Goal: Transaction & Acquisition: Purchase product/service

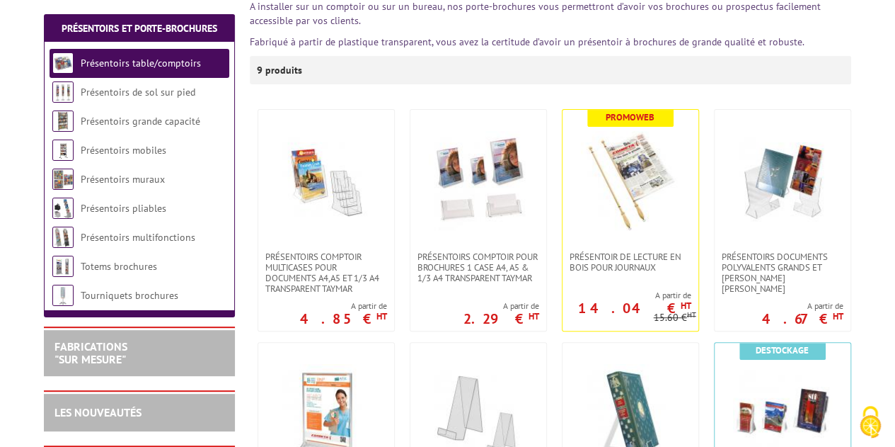
click at [154, 117] on link "Présentoirs grande capacité" at bounding box center [141, 121] width 120 height 13
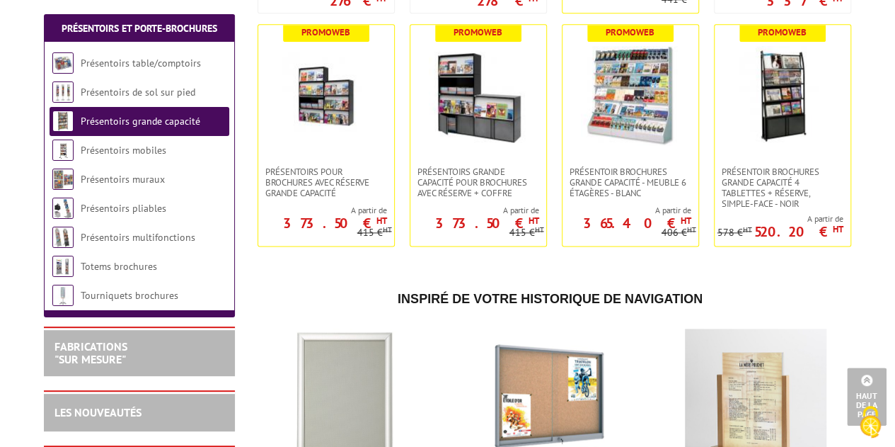
scroll to position [708, 0]
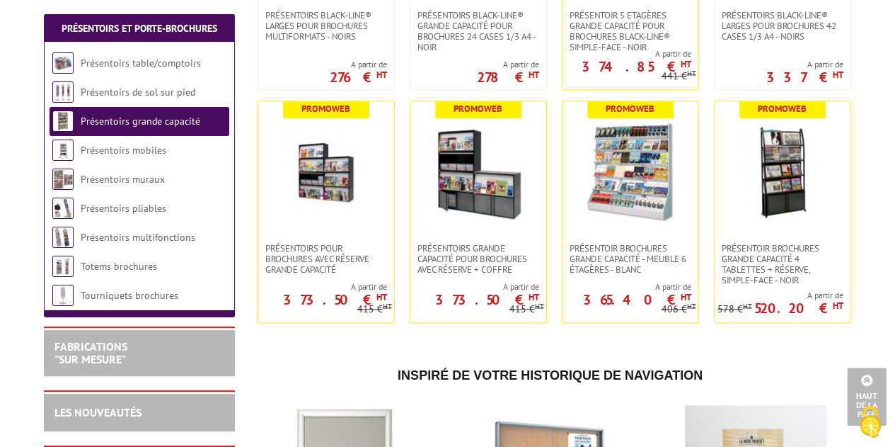
click at [777, 173] on img at bounding box center [782, 171] width 99 height 99
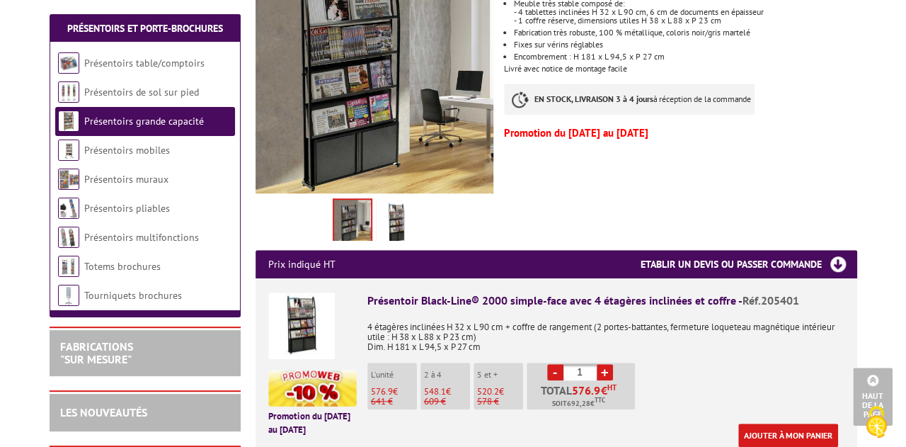
scroll to position [354, 0]
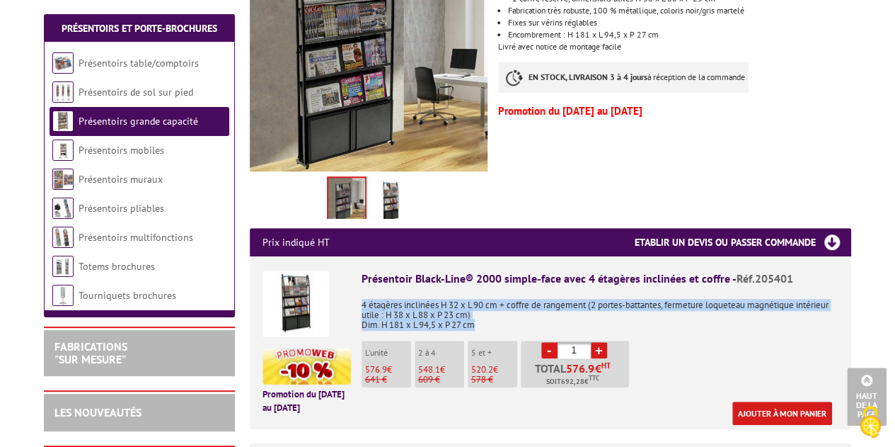
drag, startPoint x: 362, startPoint y: 305, endPoint x: 492, endPoint y: 322, distance: 131.3
click at [492, 322] on p "4 étagères inclinées H 32 x L 90 cm + coffre de rangement (2 portes-battantes, …" at bounding box center [600, 310] width 477 height 40
copy p "4 étagères inclinées H 32 x L 90 cm + coffre de rangement (2 portes-battantes, …"
click at [794, 413] on link "Ajouter à mon panier" at bounding box center [782, 412] width 100 height 23
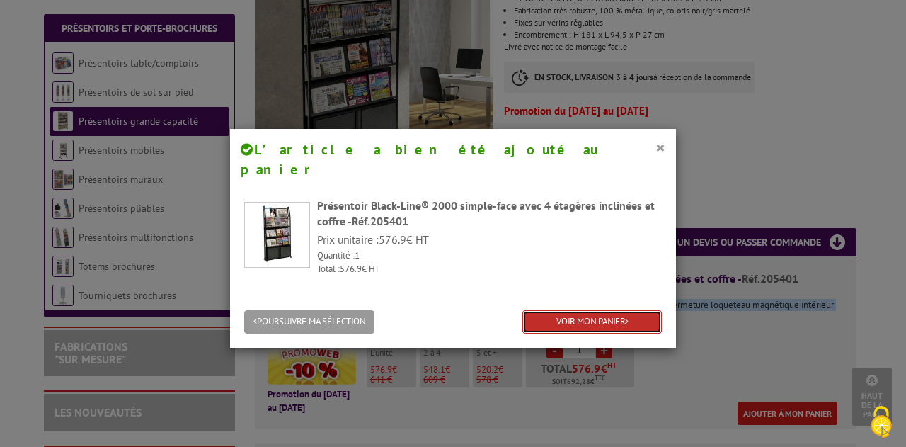
click at [609, 310] on link "VOIR MON PANIER" at bounding box center [591, 321] width 139 height 23
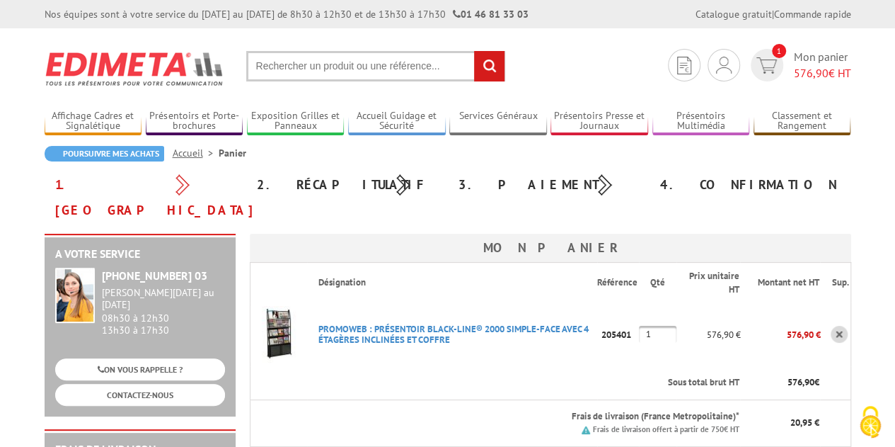
scroll to position [71, 0]
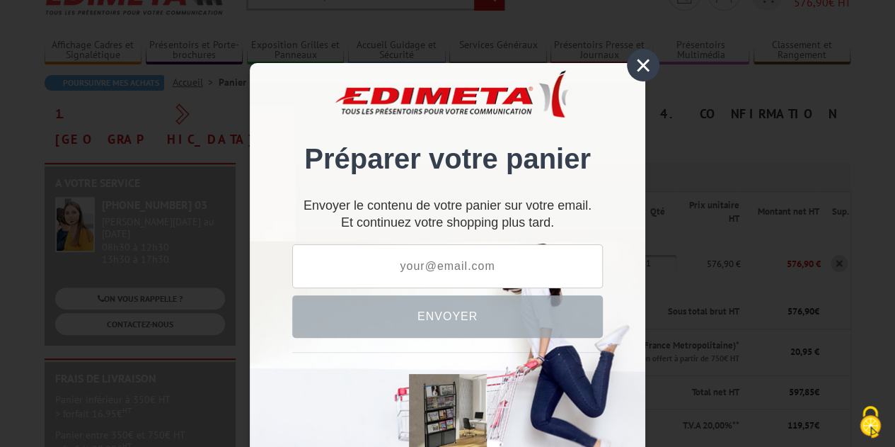
click at [641, 68] on div "×" at bounding box center [643, 65] width 33 height 33
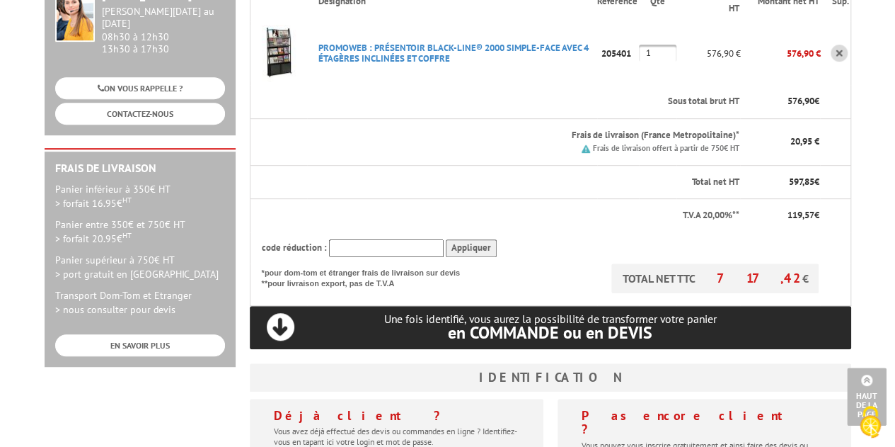
scroll to position [0, 0]
